Goal: Information Seeking & Learning: Learn about a topic

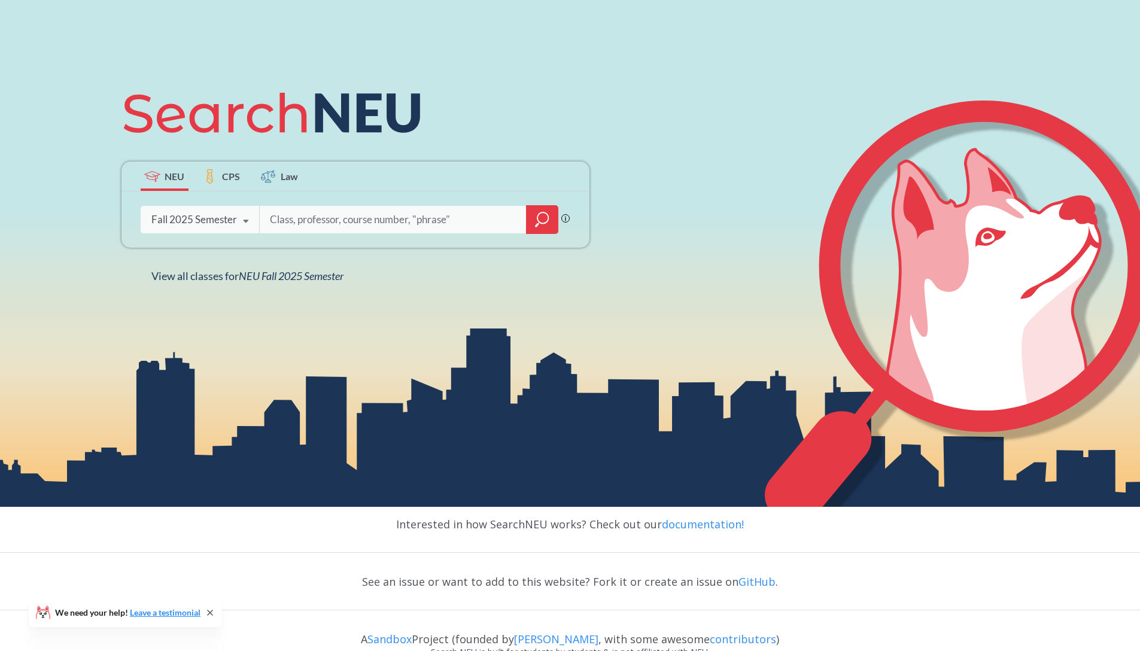
scroll to position [161, 0]
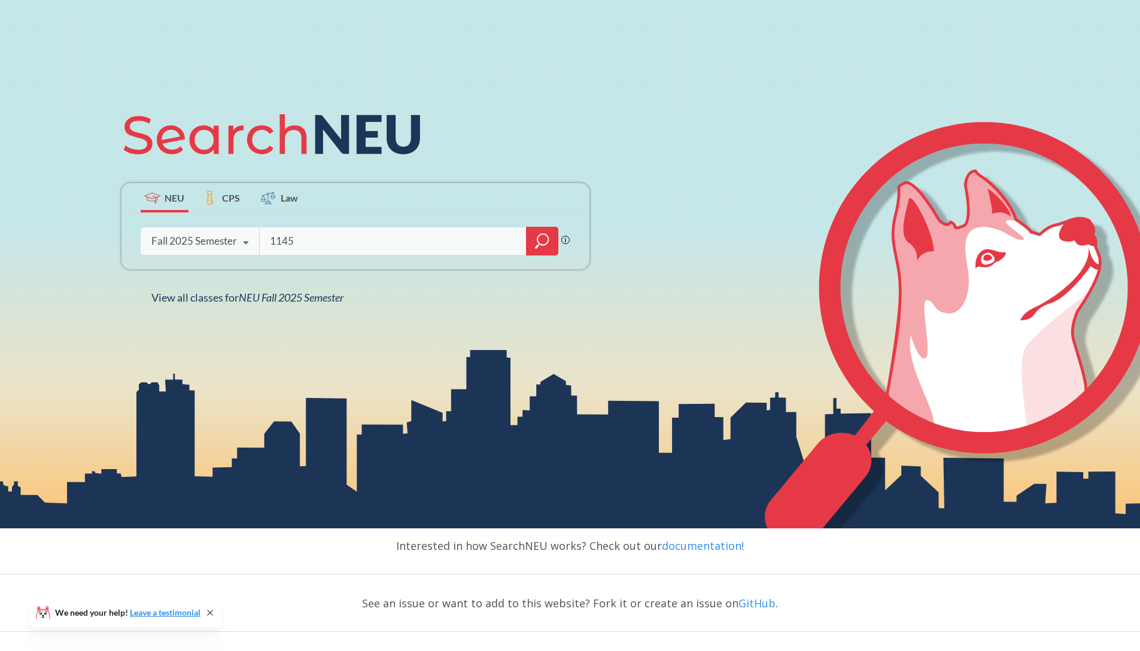
type input "1145"
click at [537, 242] on icon "magnifying glass" at bounding box center [542, 239] width 11 height 11
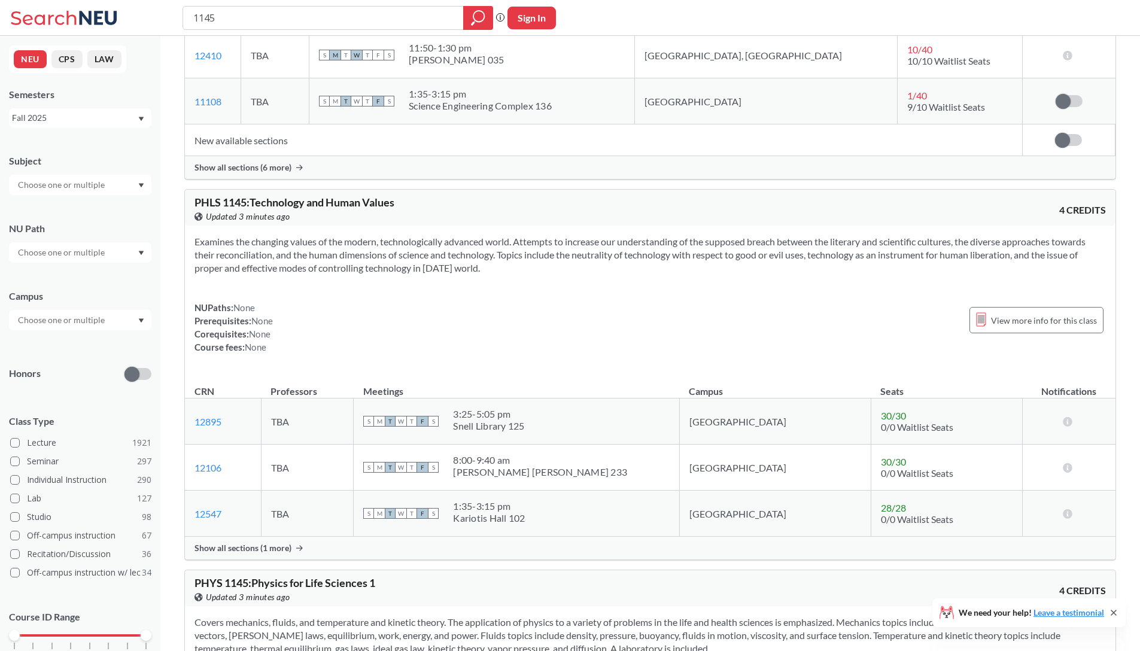
scroll to position [650, 0]
click at [543, 244] on section "Examines the changing values of the modern, technologically advanced world. Att…" at bounding box center [649, 252] width 911 height 39
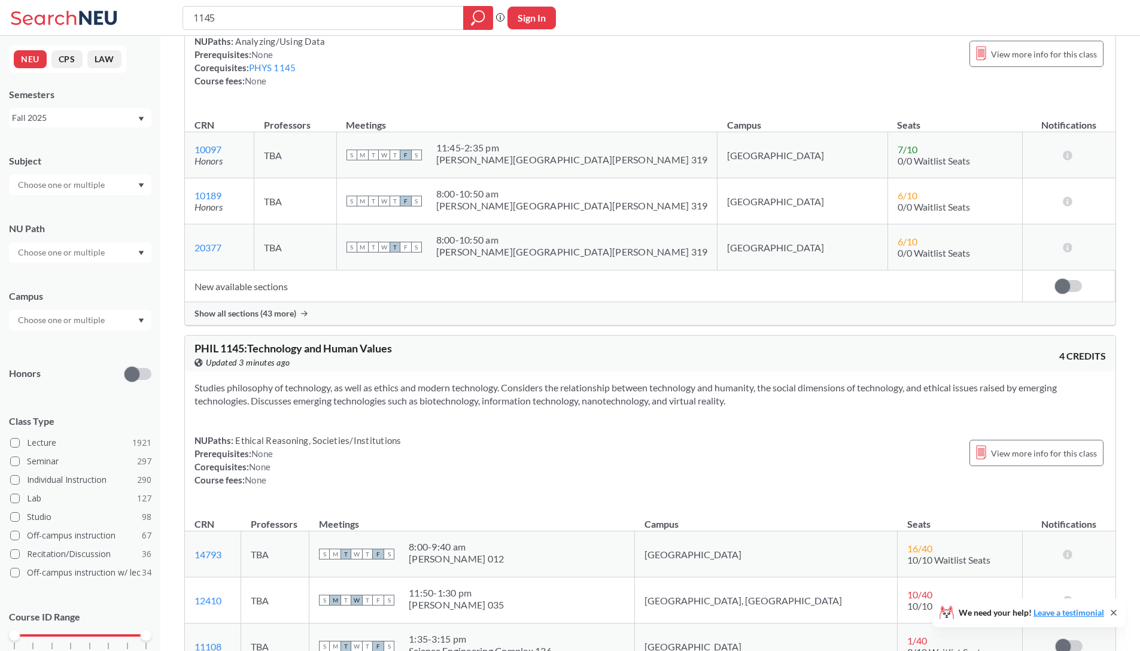
scroll to position [223, 0]
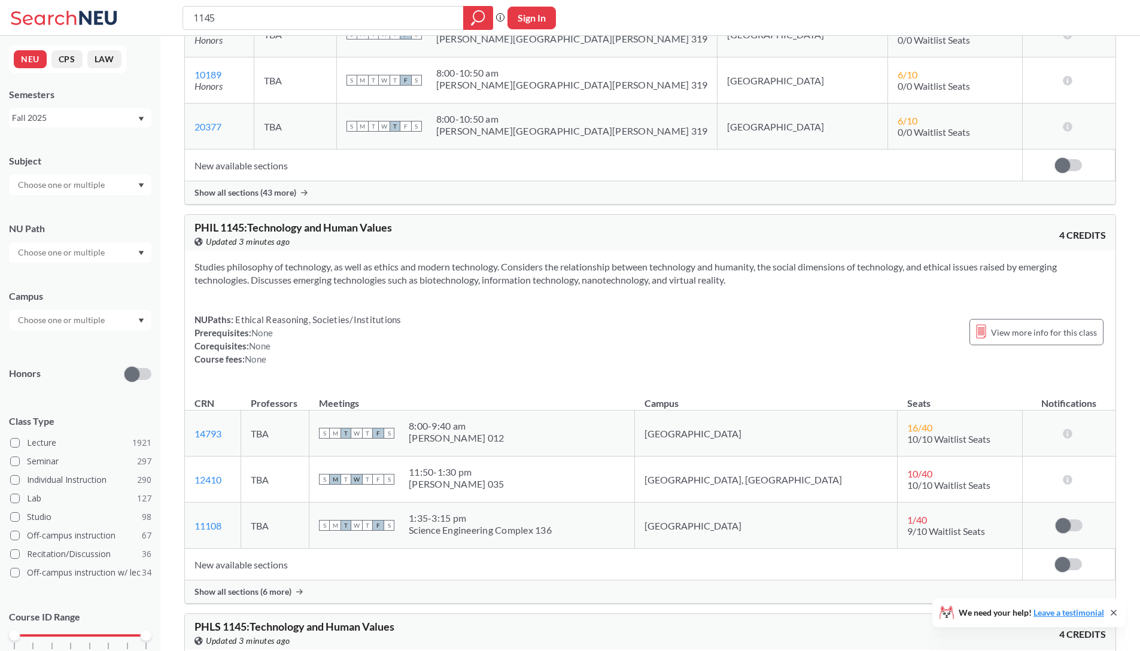
click at [282, 586] on span "Show all sections (6 more)" at bounding box center [242, 591] width 97 height 11
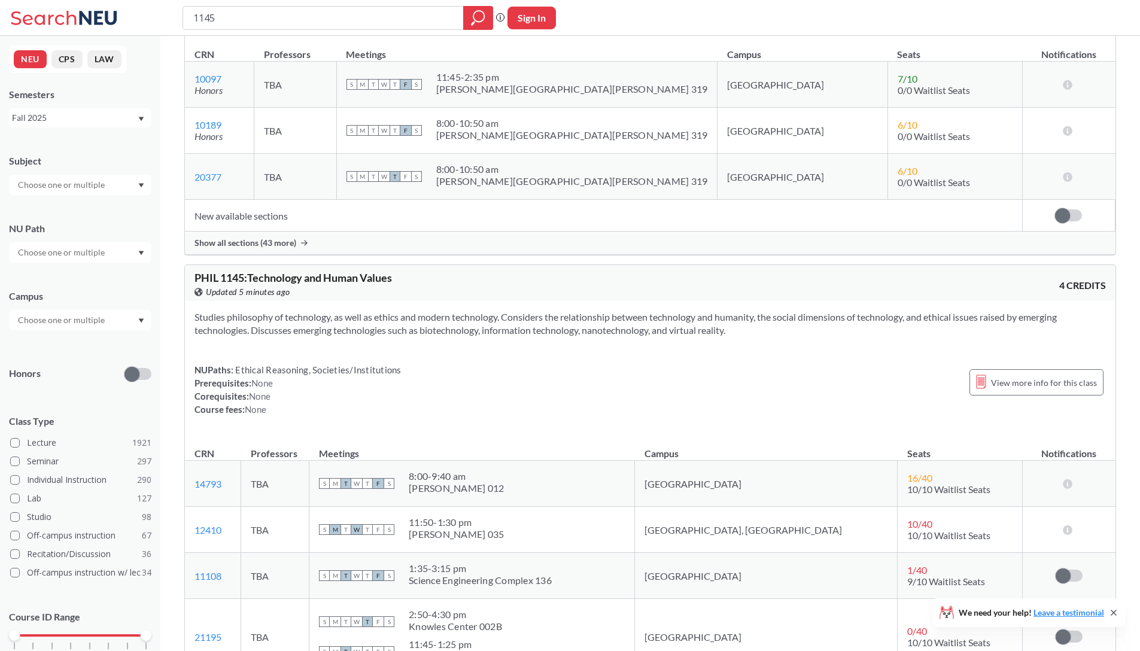
scroll to position [0, 0]
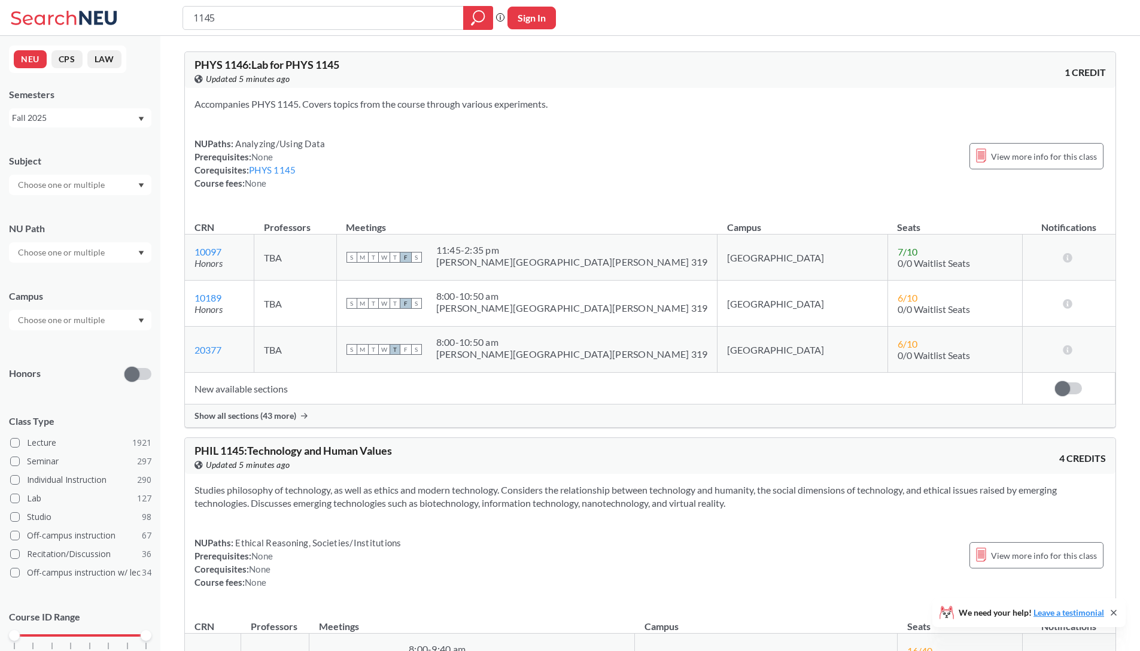
click at [66, 115] on div "Fall 2025" at bounding box center [74, 117] width 125 height 13
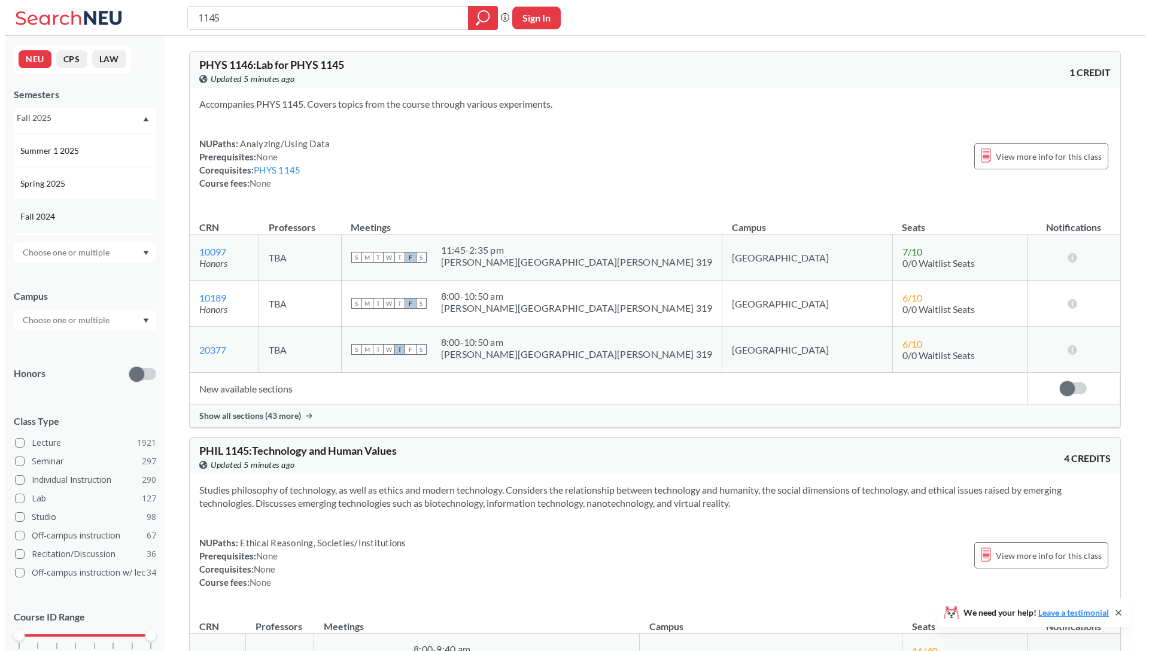
scroll to position [68, 0]
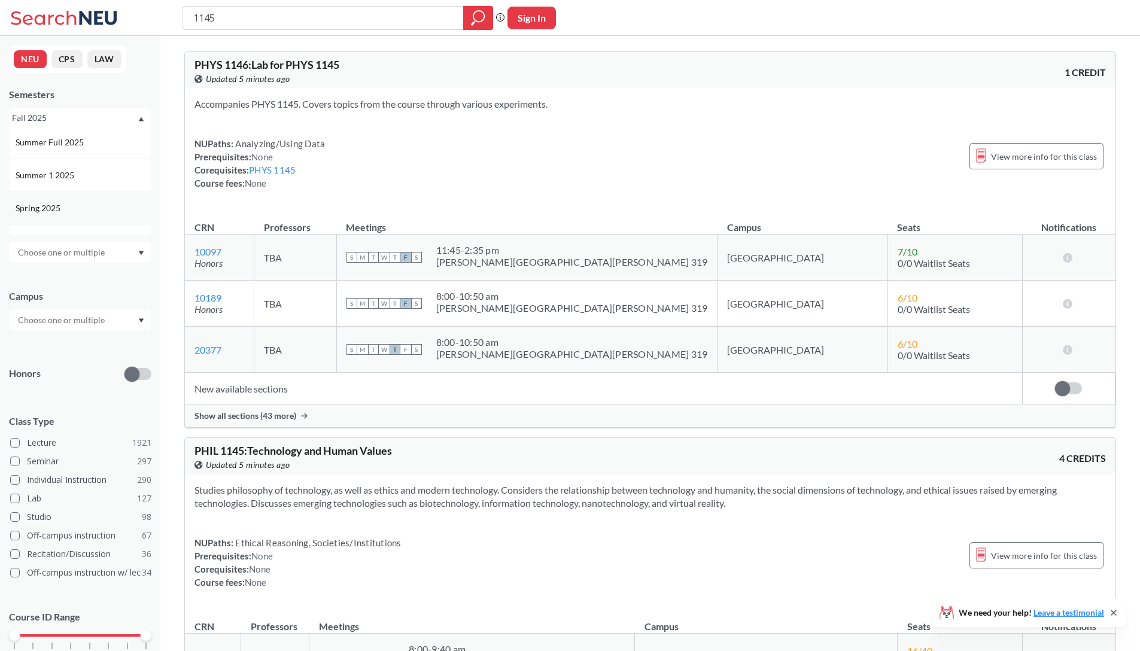
click at [60, 206] on span "Spring 2025" at bounding box center [39, 208] width 47 height 13
drag, startPoint x: 189, startPoint y: 20, endPoint x: 168, endPoint y: 20, distance: 21.5
click at [168, 20] on div "1145 Phrase search guarantees the exact search appears in the results. Ex. If y…" at bounding box center [570, 18] width 1140 height 36
type input "ARTD 3000"
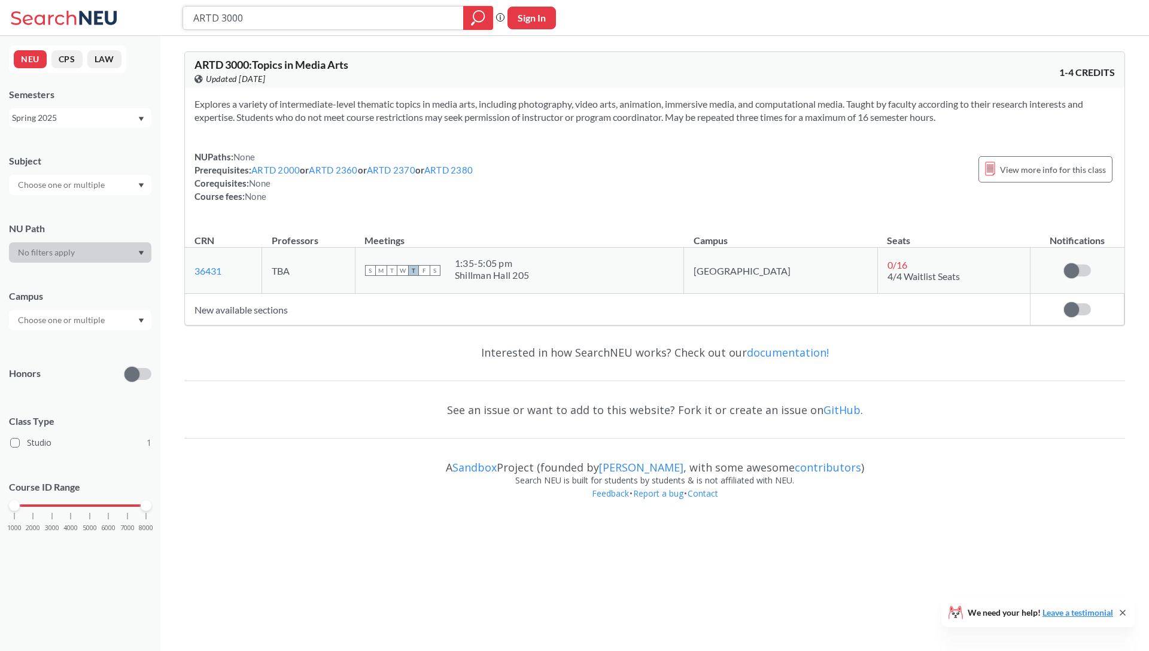
drag, startPoint x: 271, startPoint y: 17, endPoint x: 223, endPoint y: 19, distance: 47.9
click at [223, 19] on input "ARTD 3000" at bounding box center [323, 18] width 263 height 20
type input "ARTD 3460"
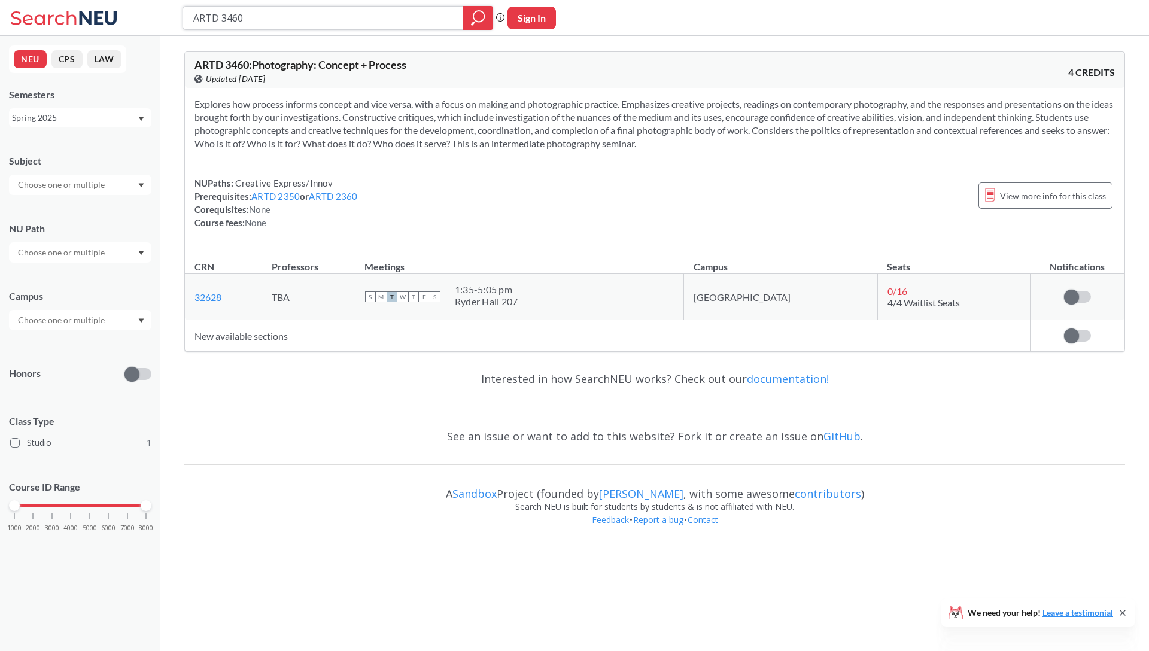
drag, startPoint x: 280, startPoint y: 16, endPoint x: 233, endPoint y: 22, distance: 47.0
click at [233, 22] on input "ARTD 3460" at bounding box center [323, 18] width 263 height 20
type input "ARTD 3490"
